Goal: Information Seeking & Learning: Learn about a topic

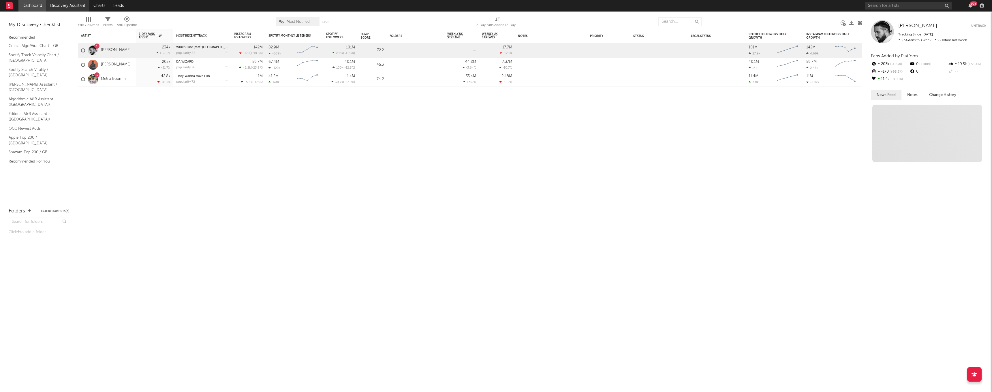
click at [54, 7] on link "Discovery Assistant" at bounding box center [67, 6] width 43 height 12
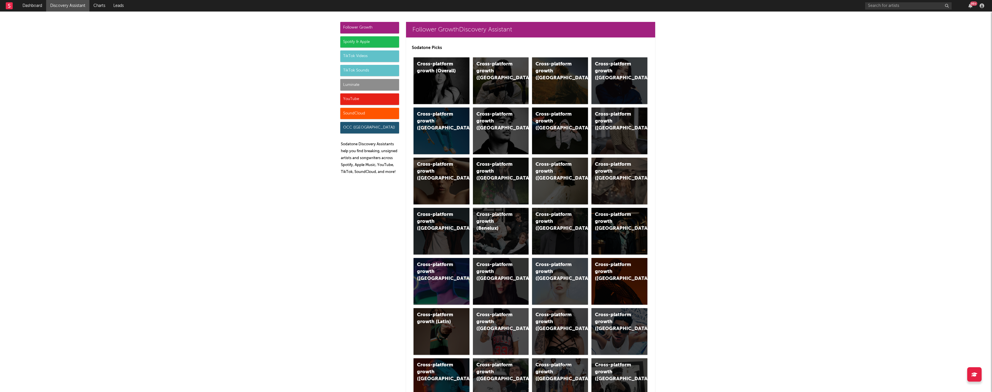
click at [367, 87] on div "Luminate" at bounding box center [369, 85] width 59 height 12
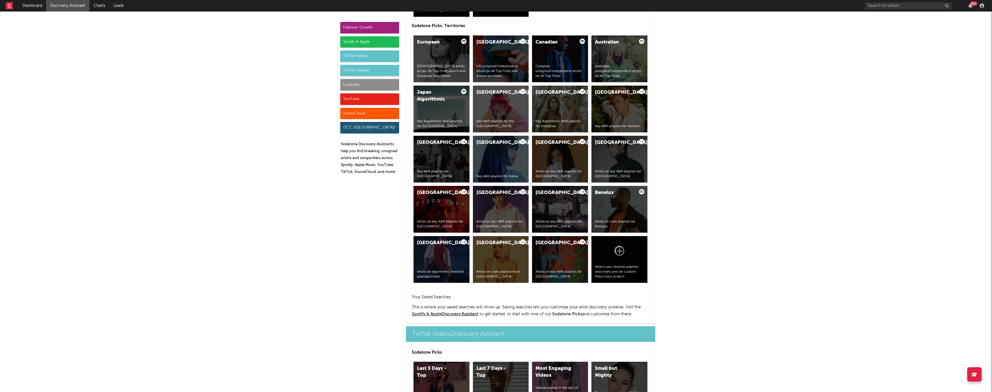
scroll to position [2469, 0]
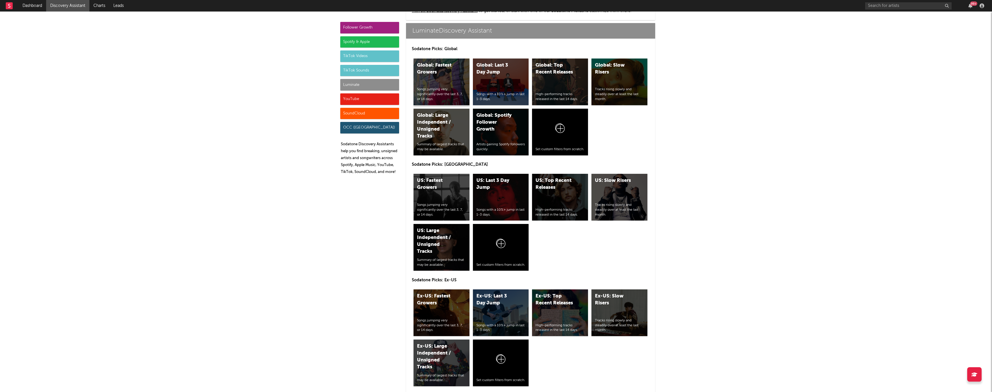
click at [446, 77] on div "Global: Fastest Growers Songs jumping very significantly over the last 3, 7, or…" at bounding box center [441, 82] width 56 height 47
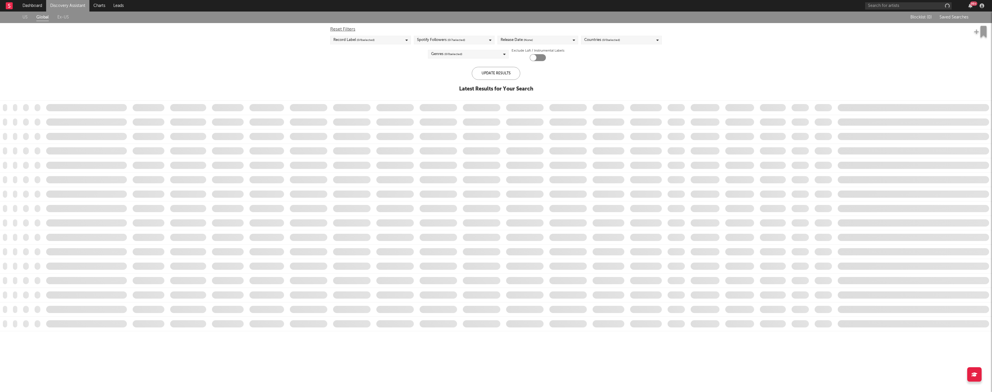
checkbox input "true"
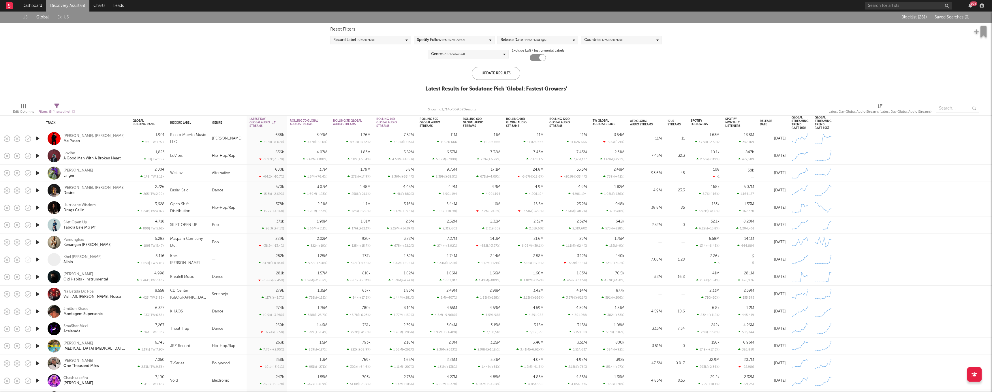
click at [604, 42] on span "( 77 / 78 selected)" at bounding box center [612, 40] width 20 height 7
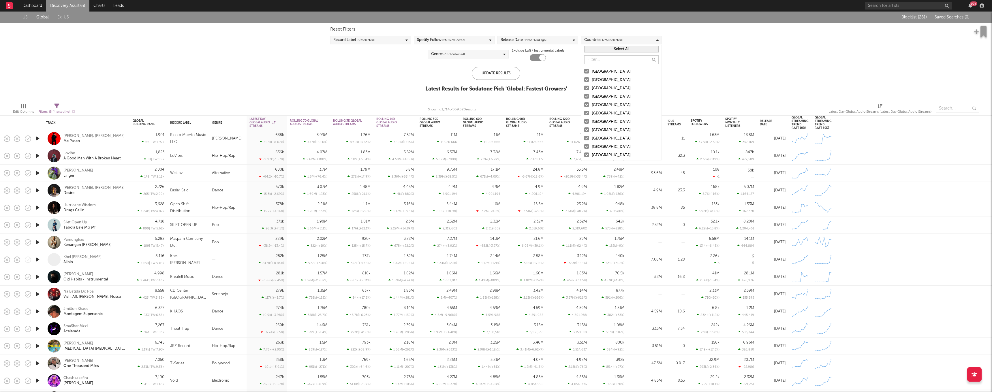
click at [609, 50] on button "Select All" at bounding box center [621, 49] width 74 height 7
click at [609, 49] on button "Deselect All" at bounding box center [621, 49] width 74 height 7
click at [587, 71] on div at bounding box center [586, 71] width 5 height 5
click at [584, 71] on input "[GEOGRAPHIC_DATA]" at bounding box center [584, 71] width 0 height 7
click at [587, 80] on div at bounding box center [586, 79] width 5 height 5
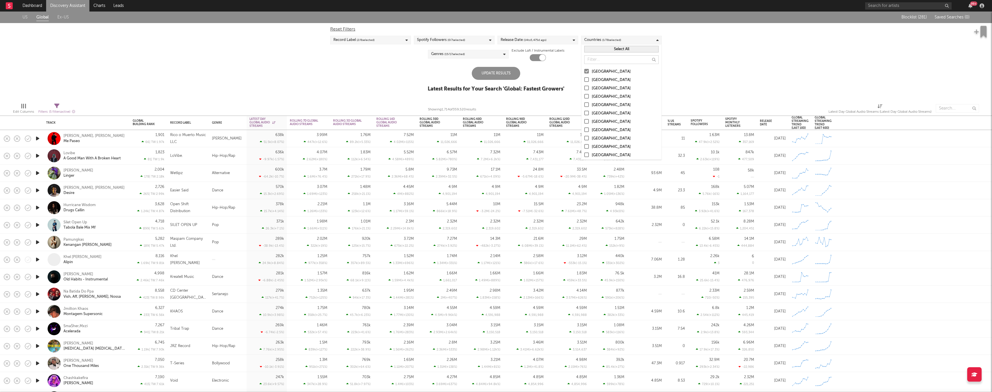
click at [584, 80] on input "[GEOGRAPHIC_DATA]" at bounding box center [584, 80] width 0 height 7
click at [588, 88] on div at bounding box center [586, 88] width 5 height 5
click at [584, 88] on input "[GEOGRAPHIC_DATA]" at bounding box center [584, 88] width 0 height 7
click at [587, 96] on div at bounding box center [586, 96] width 5 height 5
click at [584, 96] on input "[GEOGRAPHIC_DATA]" at bounding box center [584, 96] width 0 height 7
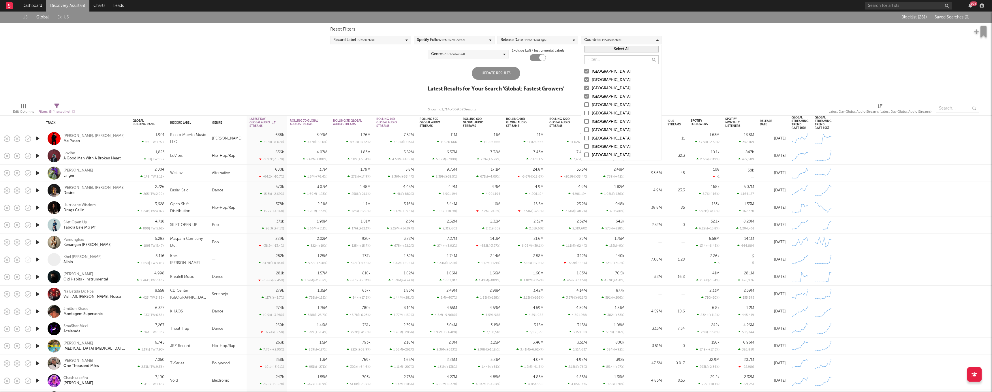
click at [500, 74] on div "Update Results" at bounding box center [496, 73] width 48 height 13
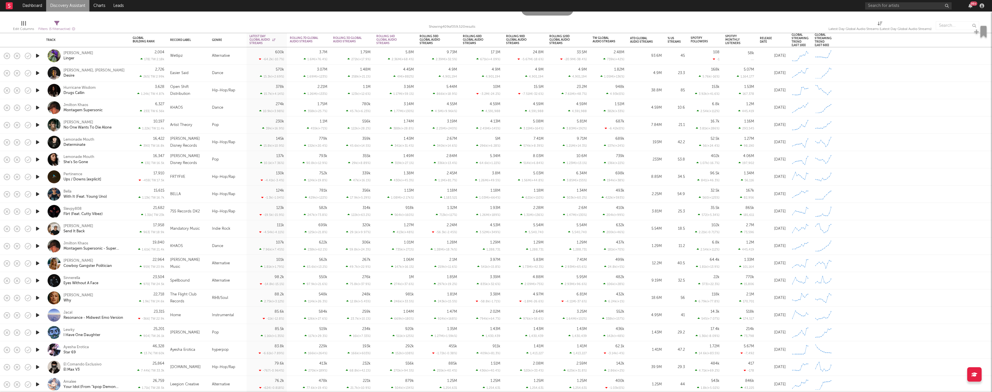
click at [37, 195] on icon "button" at bounding box center [38, 194] width 6 height 7
click at [37, 195] on icon "button" at bounding box center [37, 194] width 5 height 7
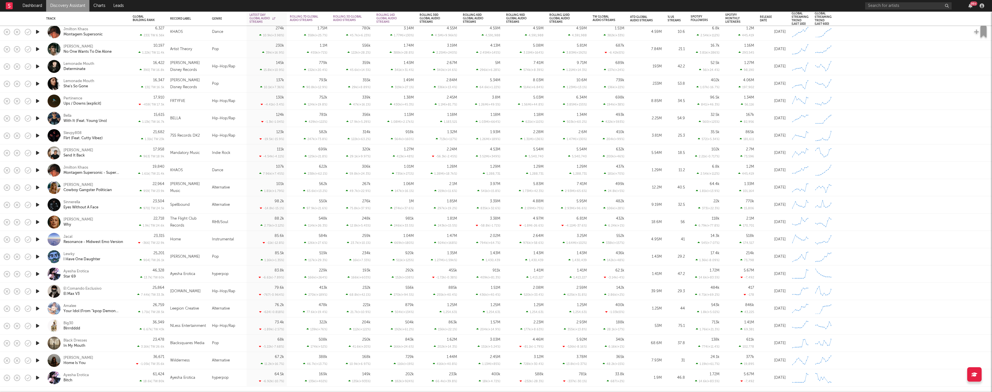
click at [37, 274] on icon "button" at bounding box center [38, 273] width 6 height 7
click at [37, 274] on icon "button" at bounding box center [37, 273] width 5 height 7
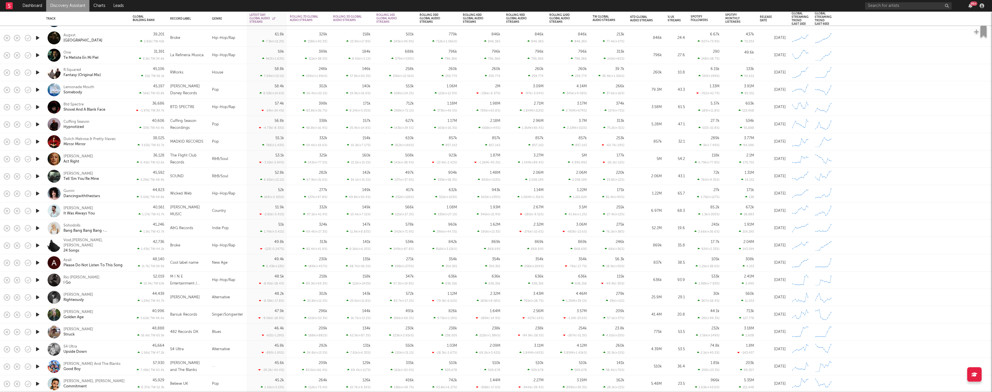
click at [38, 299] on icon "button" at bounding box center [38, 297] width 6 height 7
click at [38, 298] on icon "button" at bounding box center [37, 297] width 5 height 7
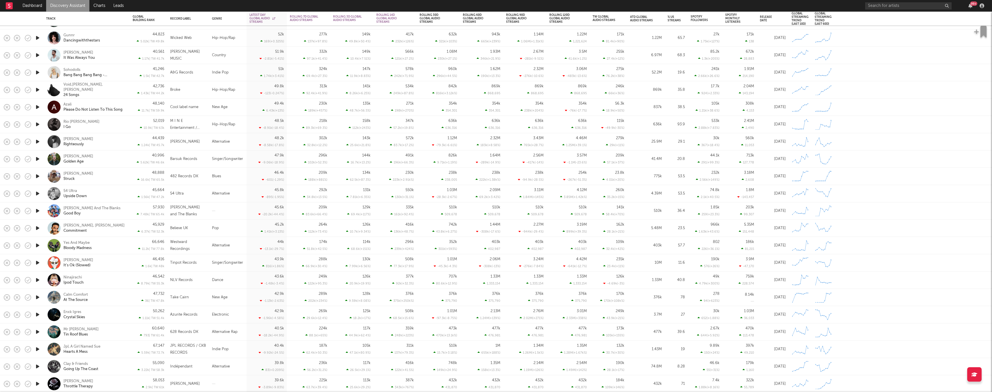
click at [40, 331] on icon "button" at bounding box center [38, 331] width 6 height 7
click at [39, 332] on icon "button" at bounding box center [37, 331] width 5 height 7
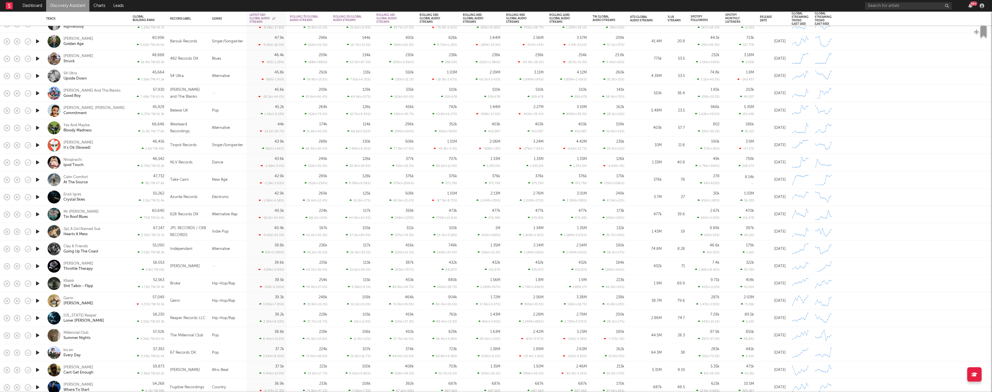
click at [37, 352] on icon "button" at bounding box center [38, 352] width 6 height 7
click at [37, 352] on icon "button" at bounding box center [37, 352] width 5 height 7
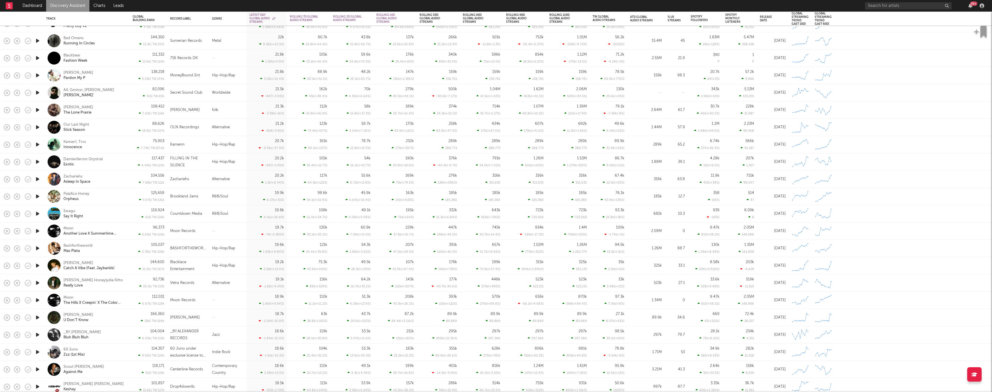
click at [38, 318] on icon "button" at bounding box center [38, 317] width 6 height 7
click at [38, 318] on icon "button" at bounding box center [37, 317] width 5 height 7
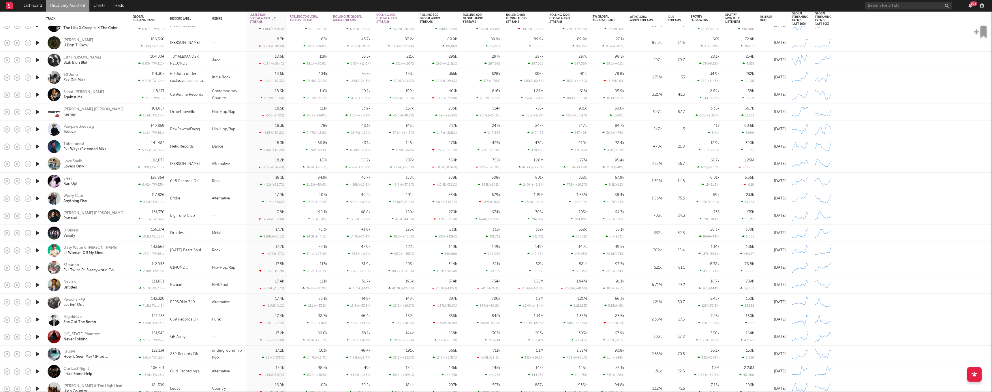
click at [37, 302] on icon "button" at bounding box center [38, 302] width 6 height 7
click at [37, 302] on icon "button" at bounding box center [37, 302] width 5 height 7
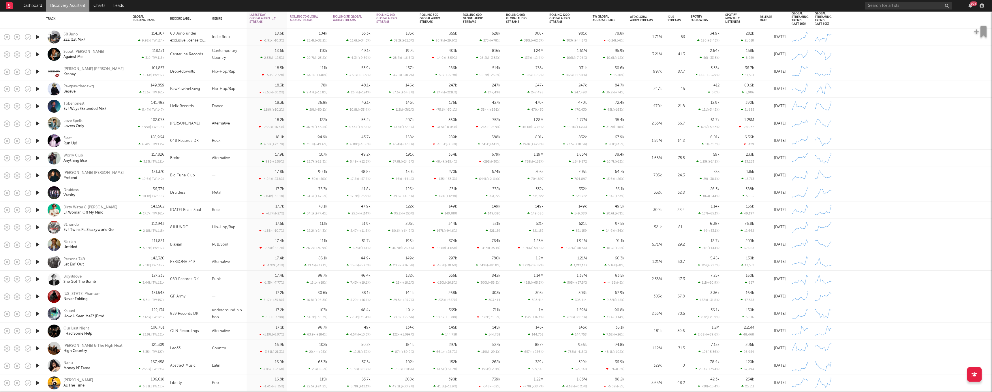
click at [38, 297] on icon "button" at bounding box center [38, 296] width 6 height 7
click at [38, 296] on icon "button" at bounding box center [37, 296] width 5 height 7
click at [38, 315] on icon "button" at bounding box center [38, 313] width 6 height 7
click at [38, 314] on icon "button" at bounding box center [37, 313] width 5 height 7
